Goal: Navigation & Orientation: Find specific page/section

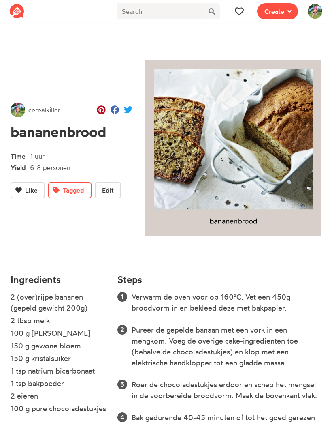
click at [239, 10] on icon at bounding box center [239, 11] width 9 height 9
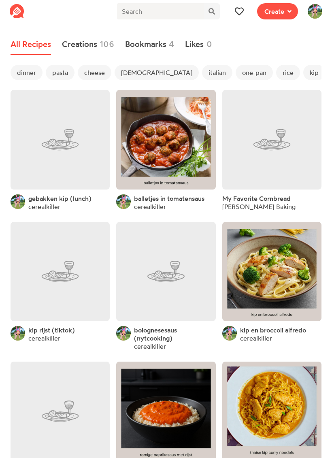
click at [67, 130] on link at bounding box center [60, 139] width 99 height 99
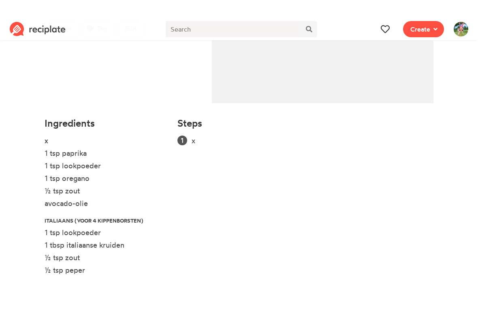
scroll to position [138, 0]
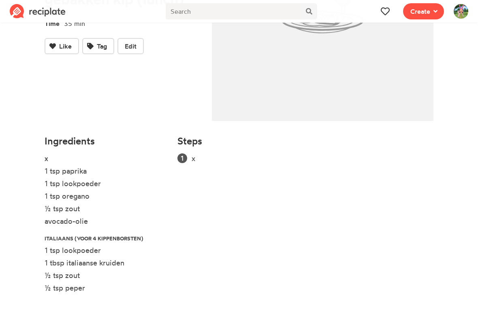
click at [332, 15] on icon at bounding box center [385, 11] width 9 height 9
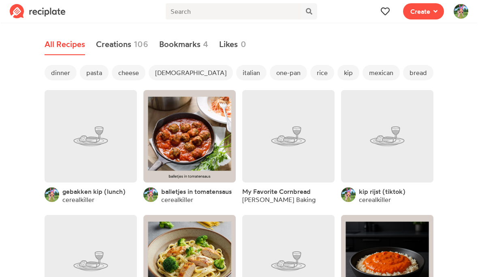
click at [64, 66] on span "dinner" at bounding box center [61, 72] width 32 height 15
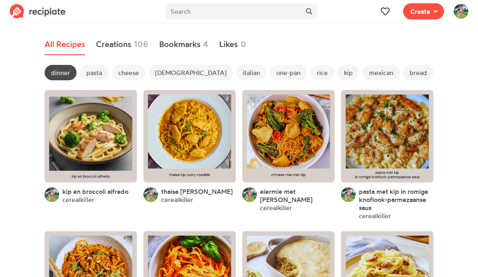
click at [332, 73] on span "mexican" at bounding box center [381, 72] width 37 height 15
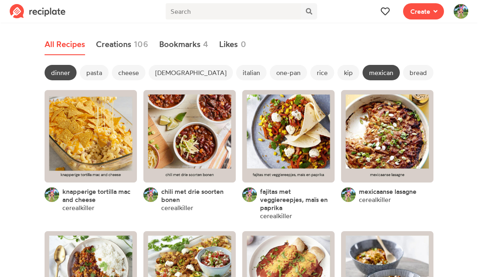
click at [117, 127] on link at bounding box center [91, 136] width 92 height 92
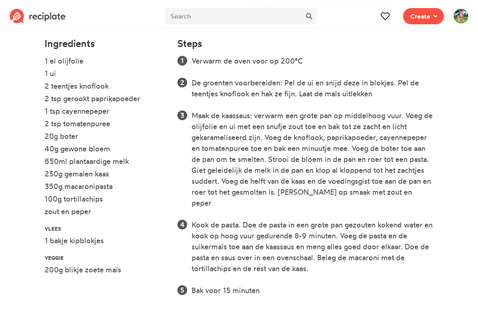
scroll to position [231, 0]
